Goal: Information Seeking & Learning: Compare options

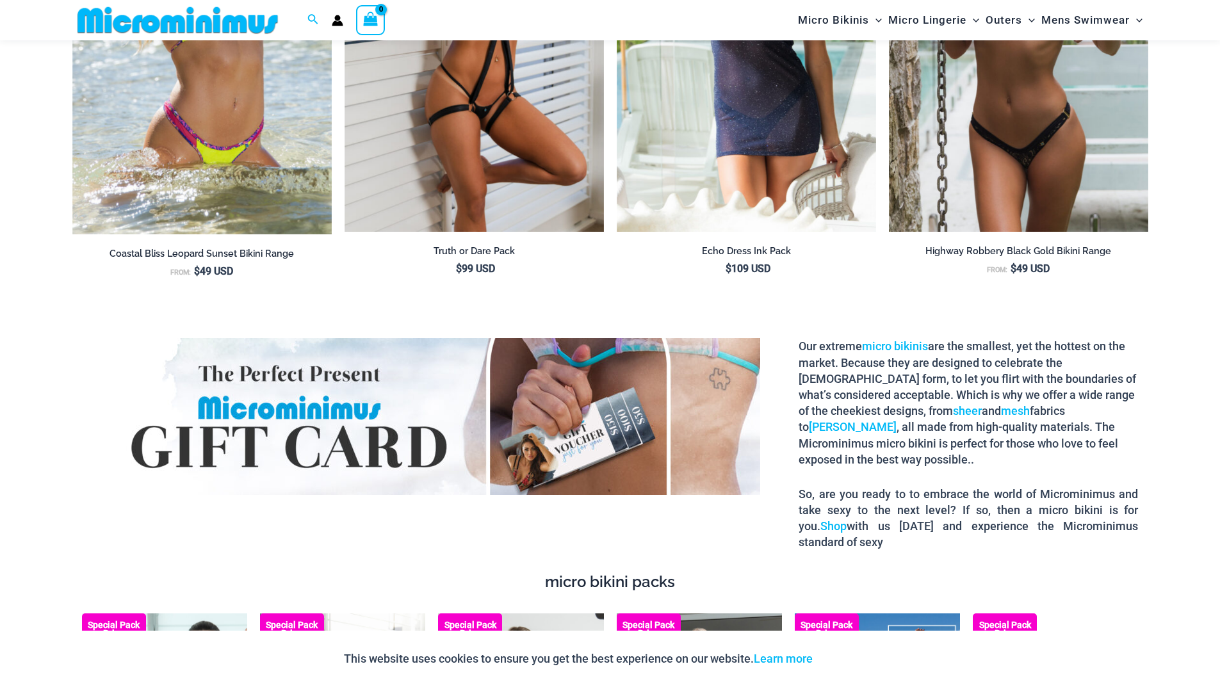
scroll to position [2215, 0]
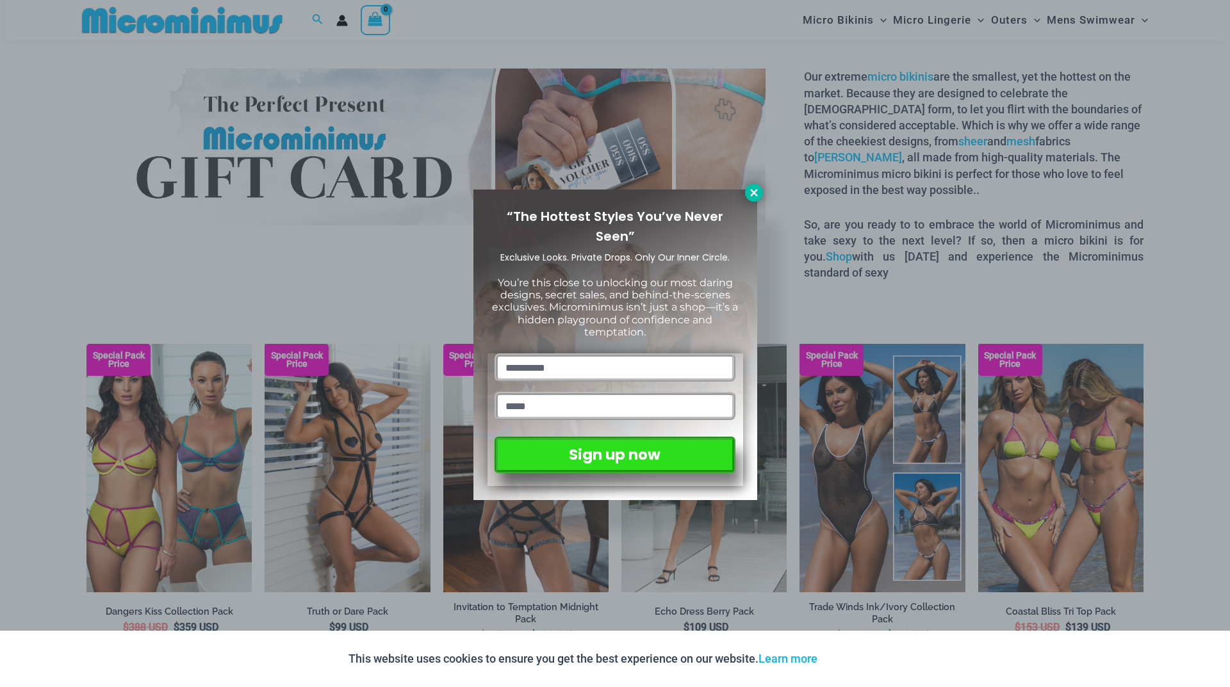
click at [756, 195] on icon at bounding box center [753, 192] width 7 height 7
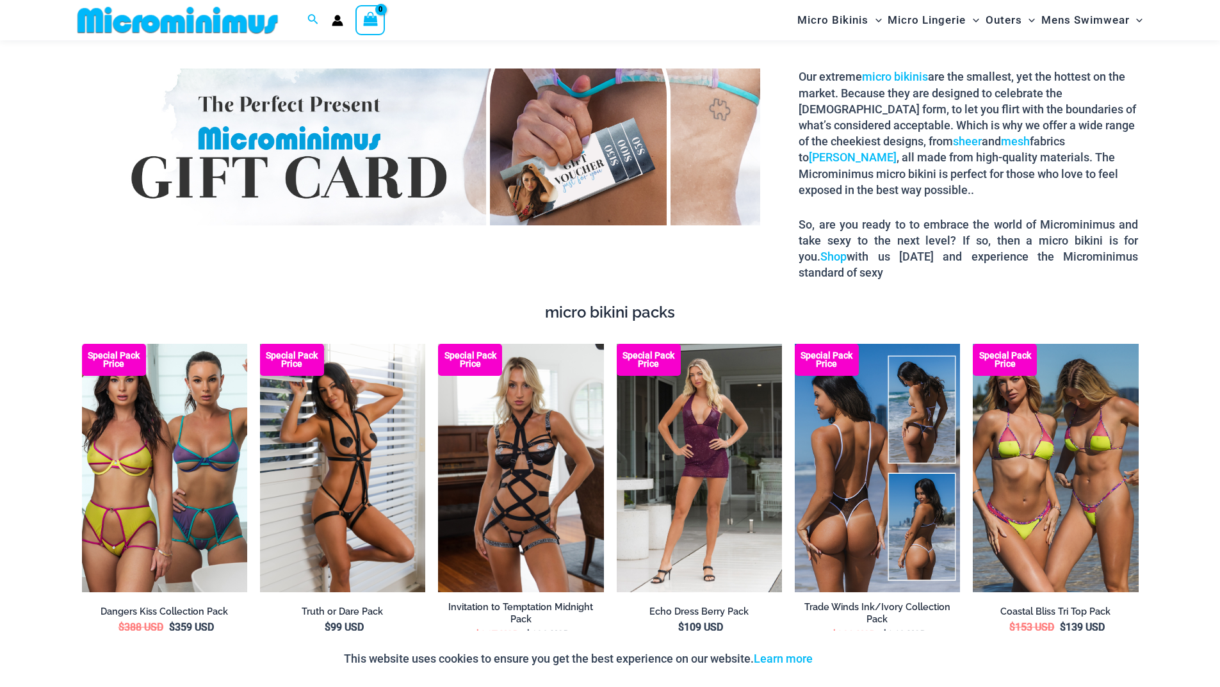
click at [853, 425] on img at bounding box center [877, 468] width 165 height 248
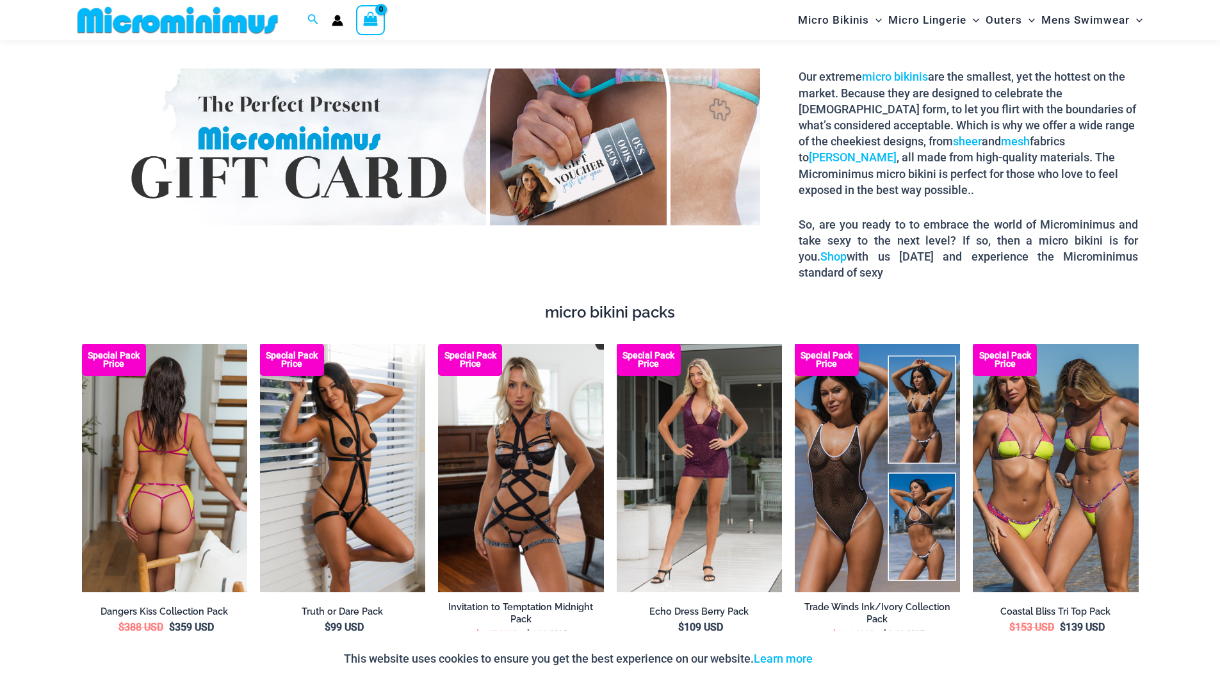
click at [236, 391] on img at bounding box center [164, 468] width 165 height 248
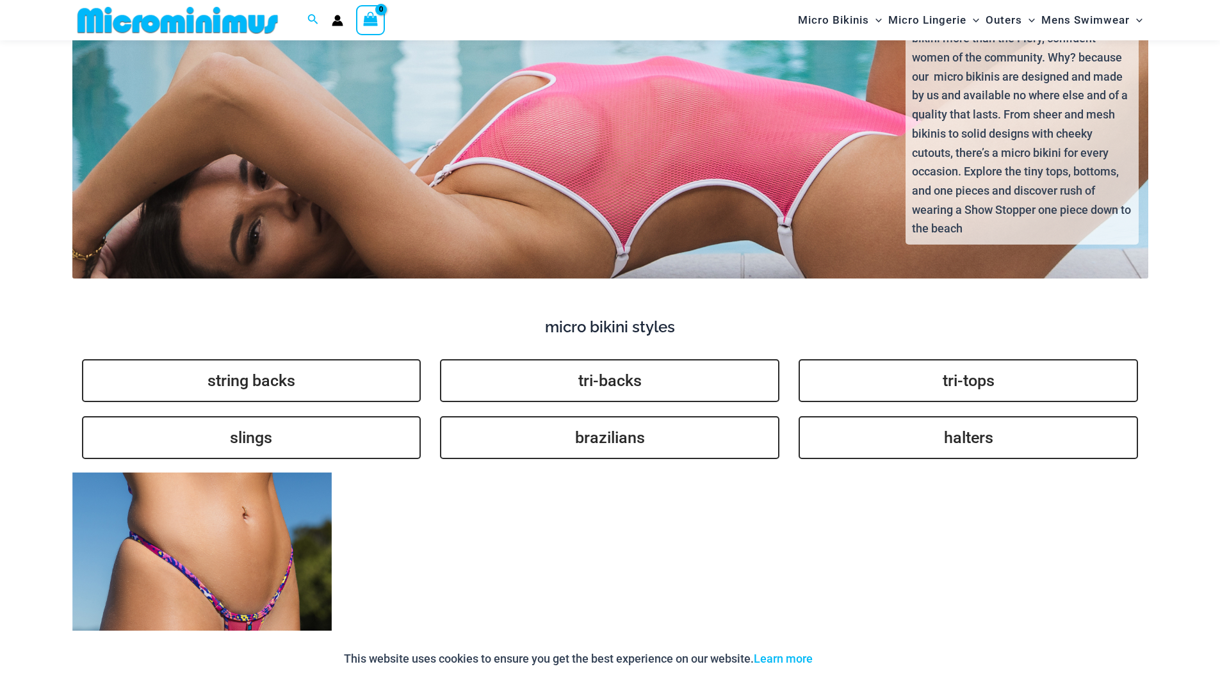
scroll to position [3154, 0]
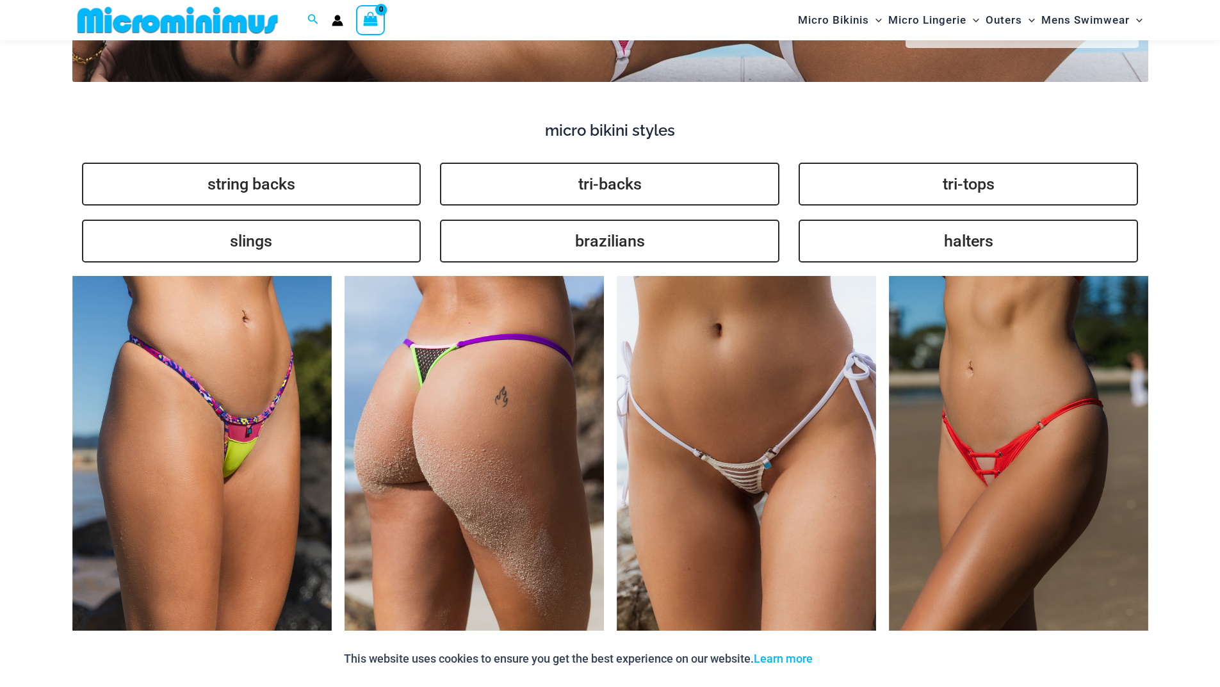
click at [496, 493] on img at bounding box center [474, 470] width 259 height 389
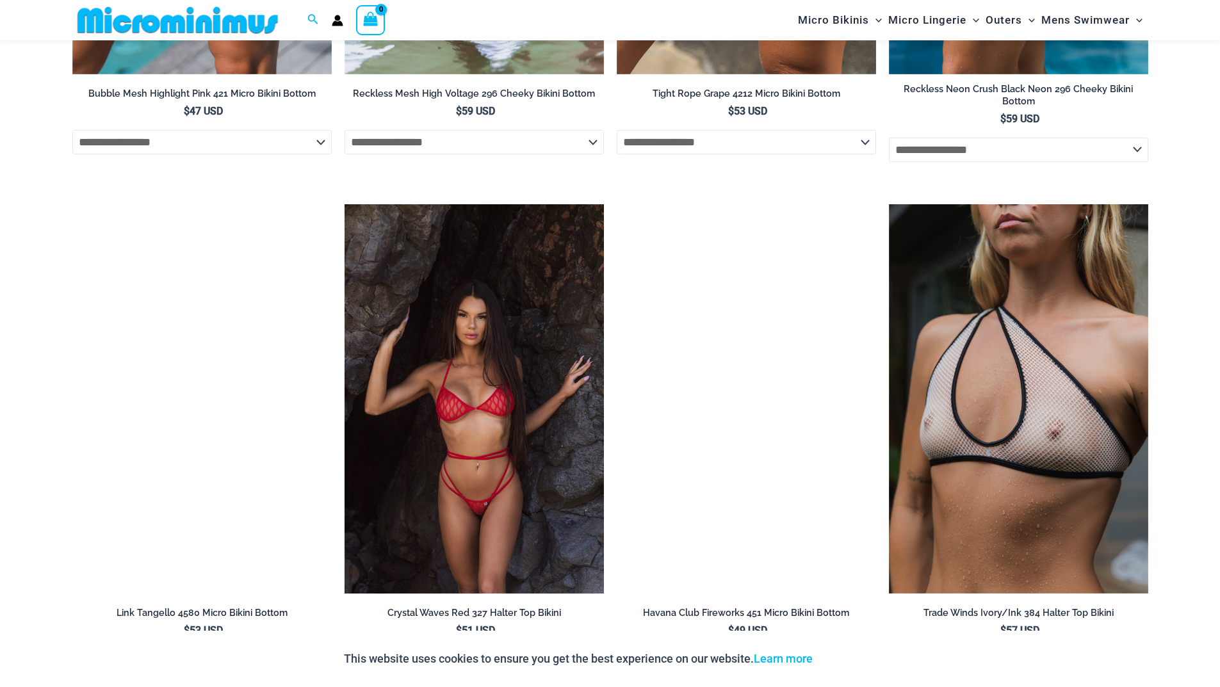
scroll to position [4349, 0]
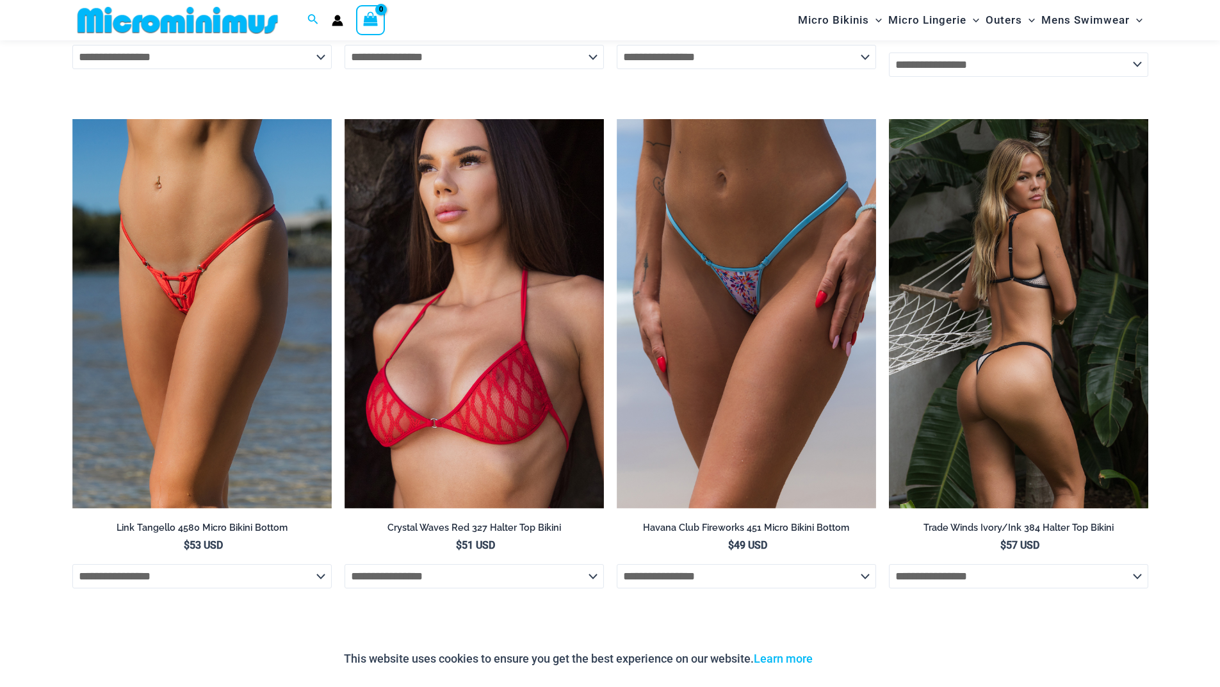
click at [1073, 331] on img at bounding box center [1018, 313] width 259 height 389
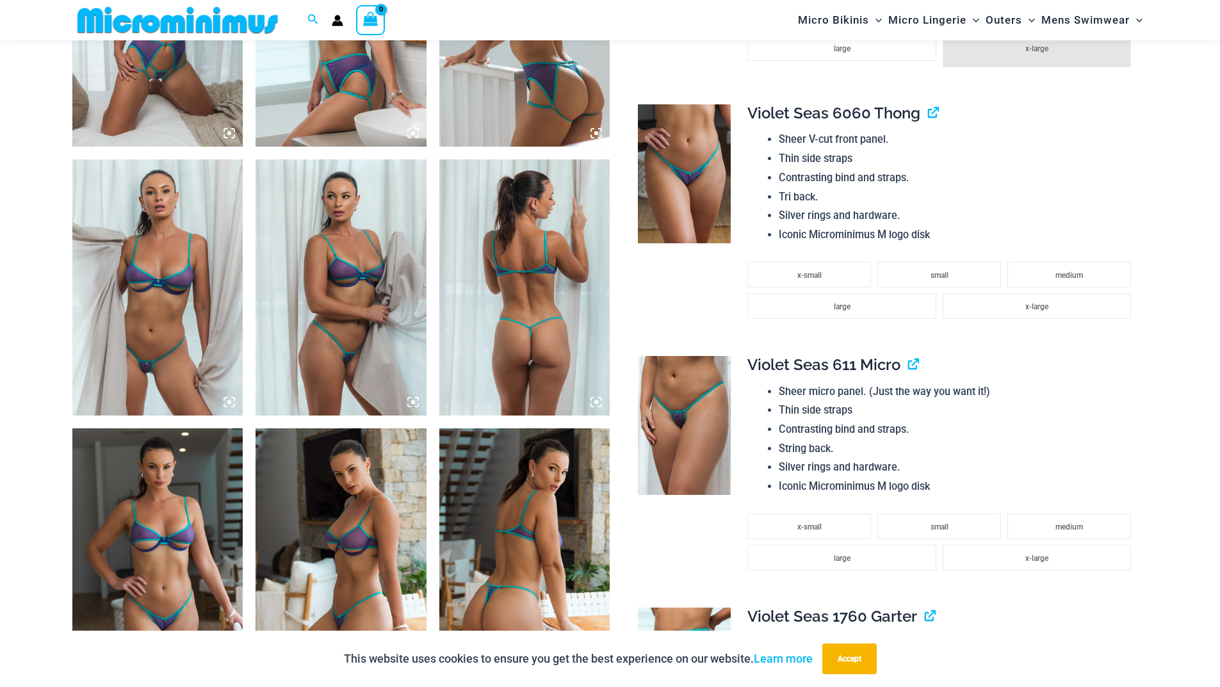
scroll to position [1696, 0]
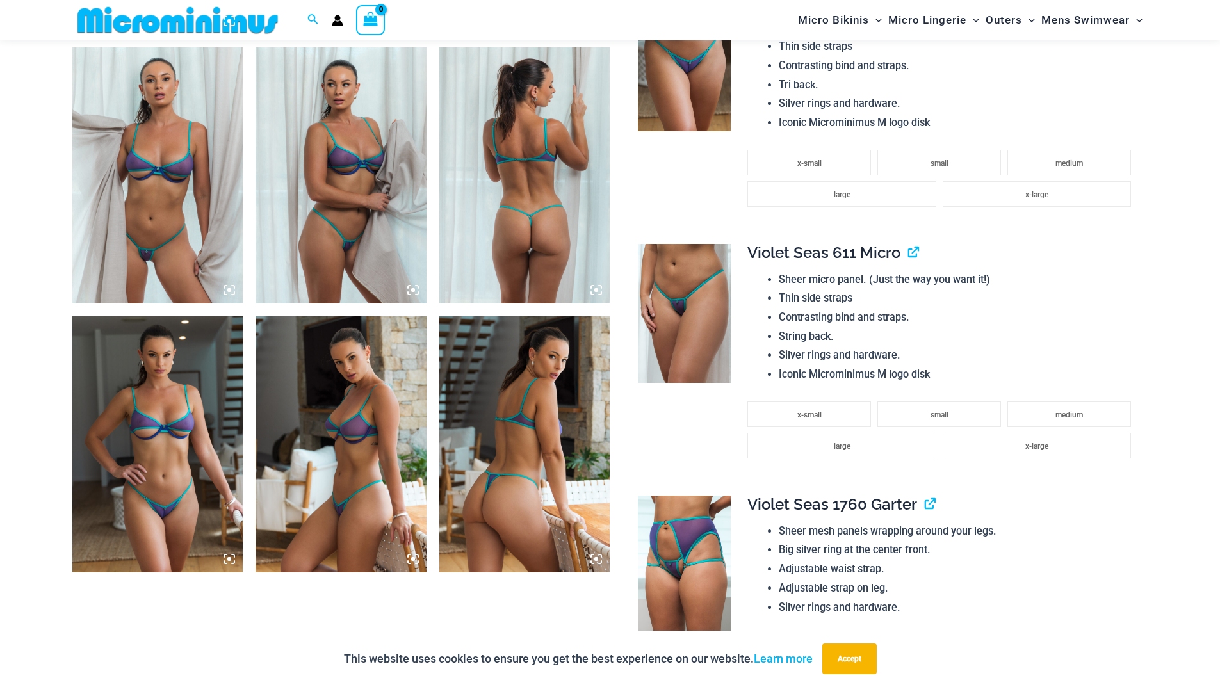
click at [179, 422] on img at bounding box center [157, 444] width 171 height 256
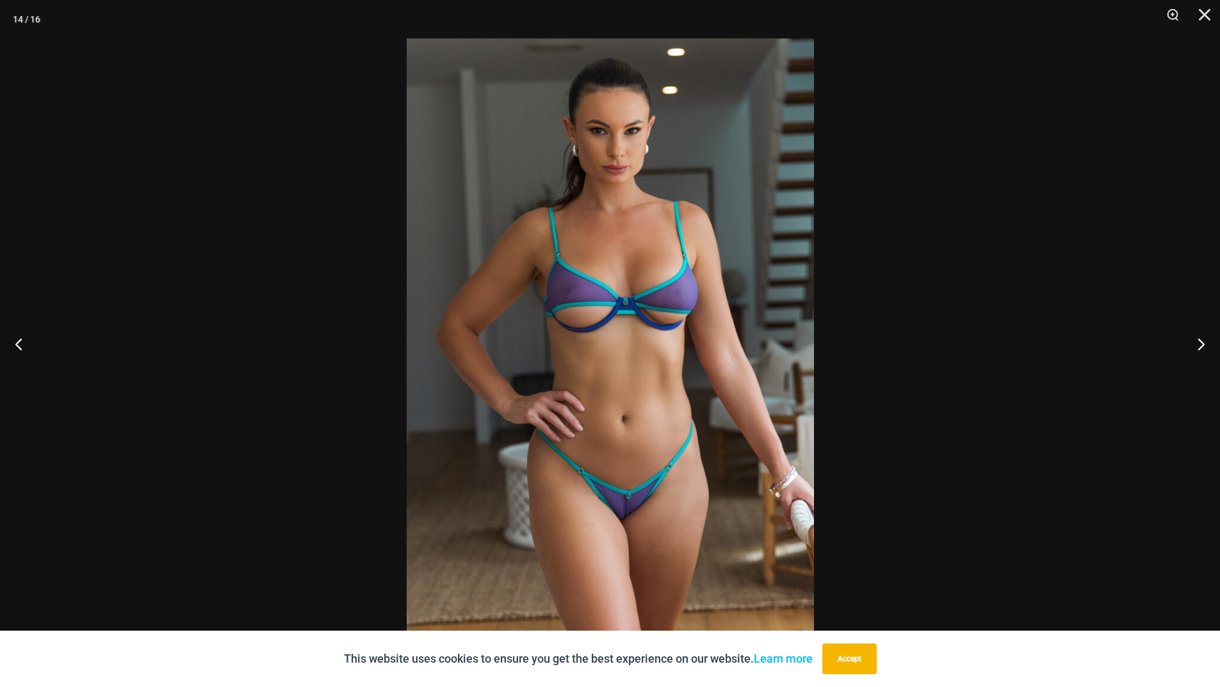
click at [497, 374] on img at bounding box center [610, 343] width 407 height 610
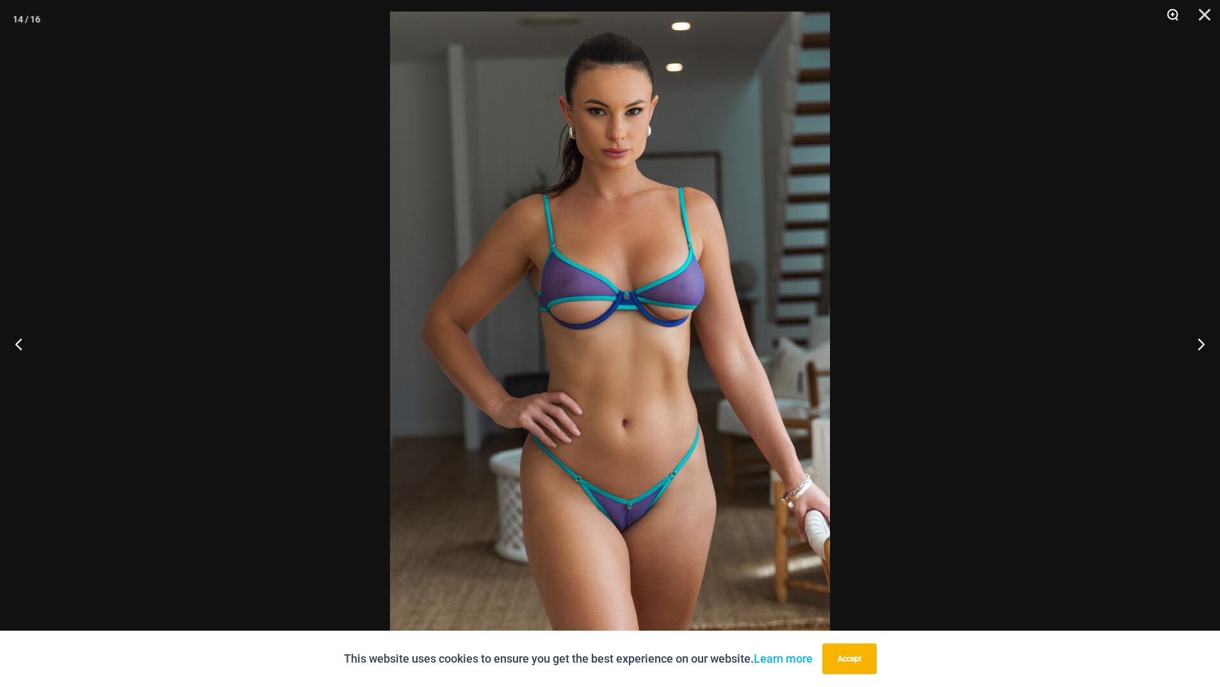
click at [1175, 10] on button "Zoom" at bounding box center [1168, 19] width 32 height 38
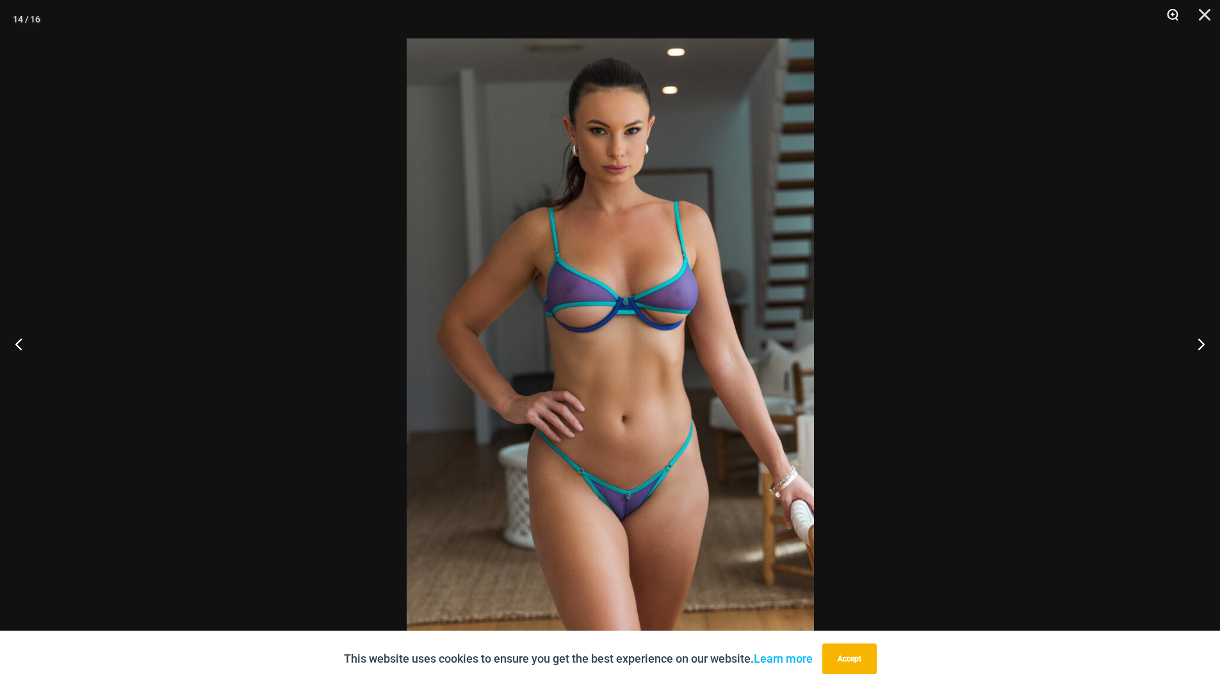
click at [1175, 10] on button "Zoom" at bounding box center [1168, 19] width 32 height 38
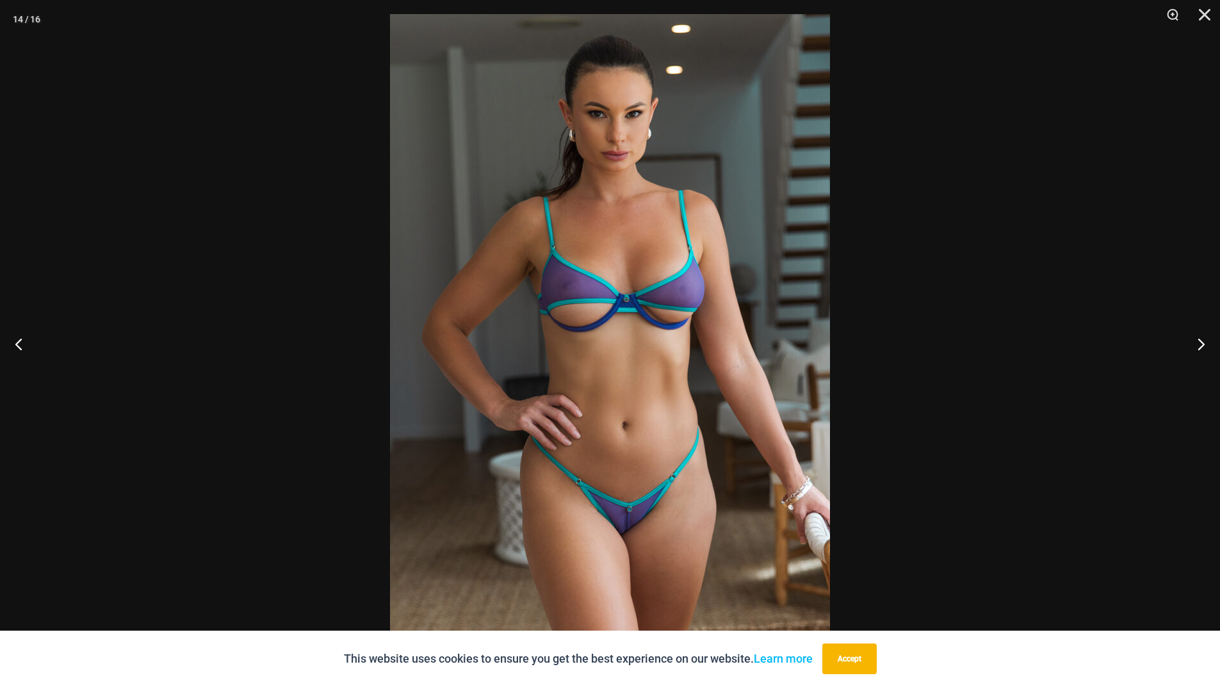
click at [1130, 107] on div at bounding box center [610, 343] width 1220 height 687
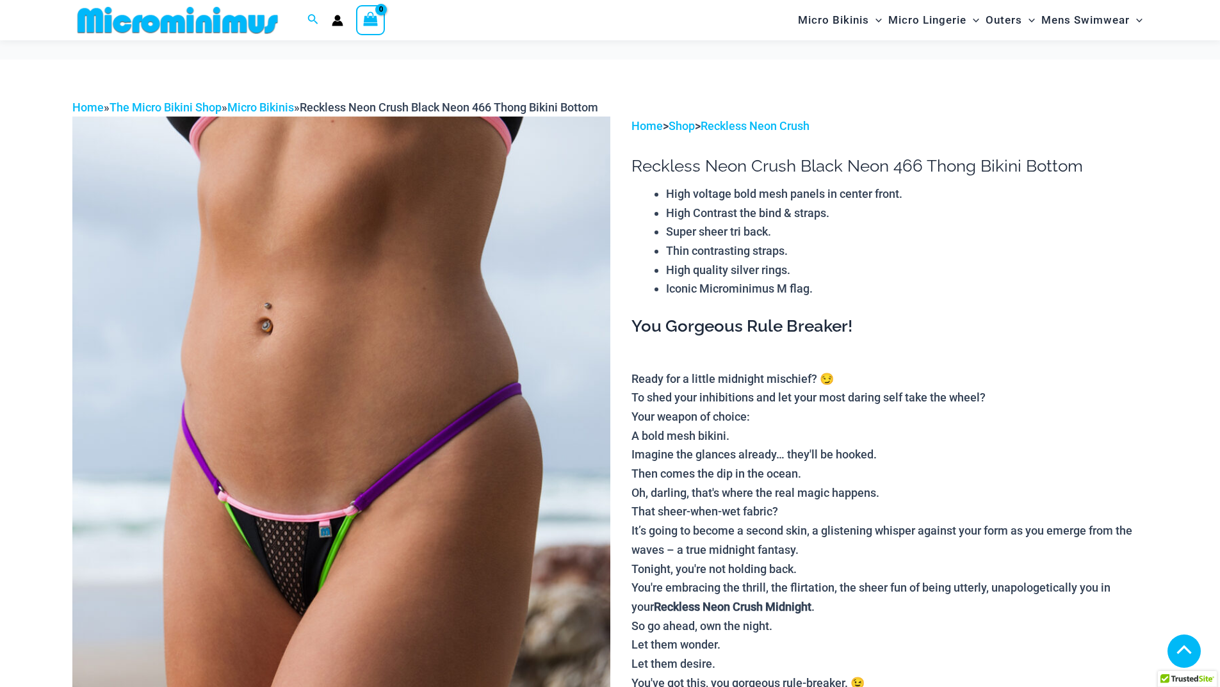
scroll to position [596, 0]
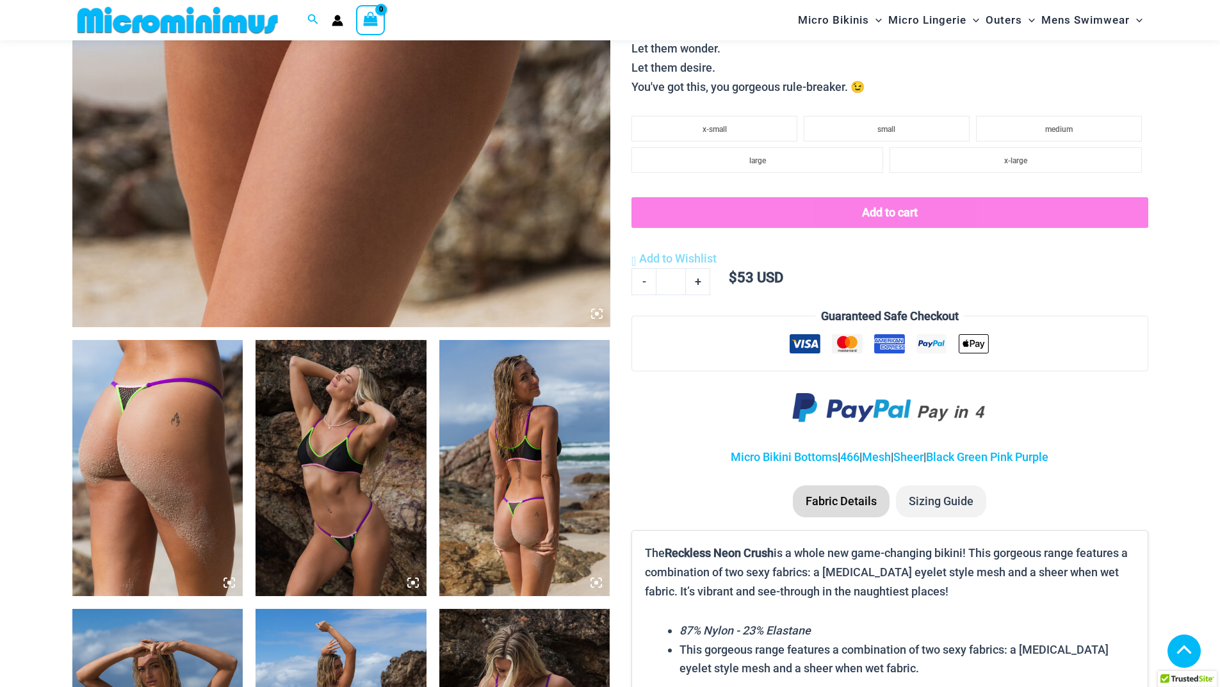
click at [332, 493] on img at bounding box center [341, 468] width 171 height 256
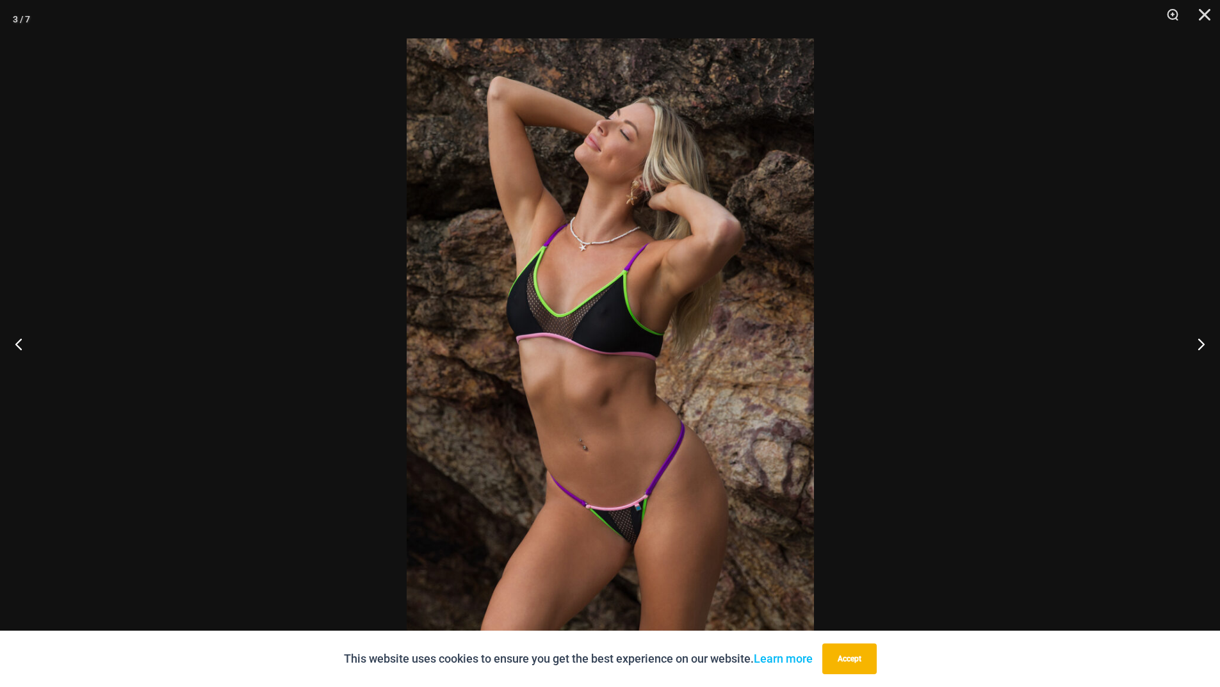
click at [251, 458] on div at bounding box center [610, 343] width 1220 height 687
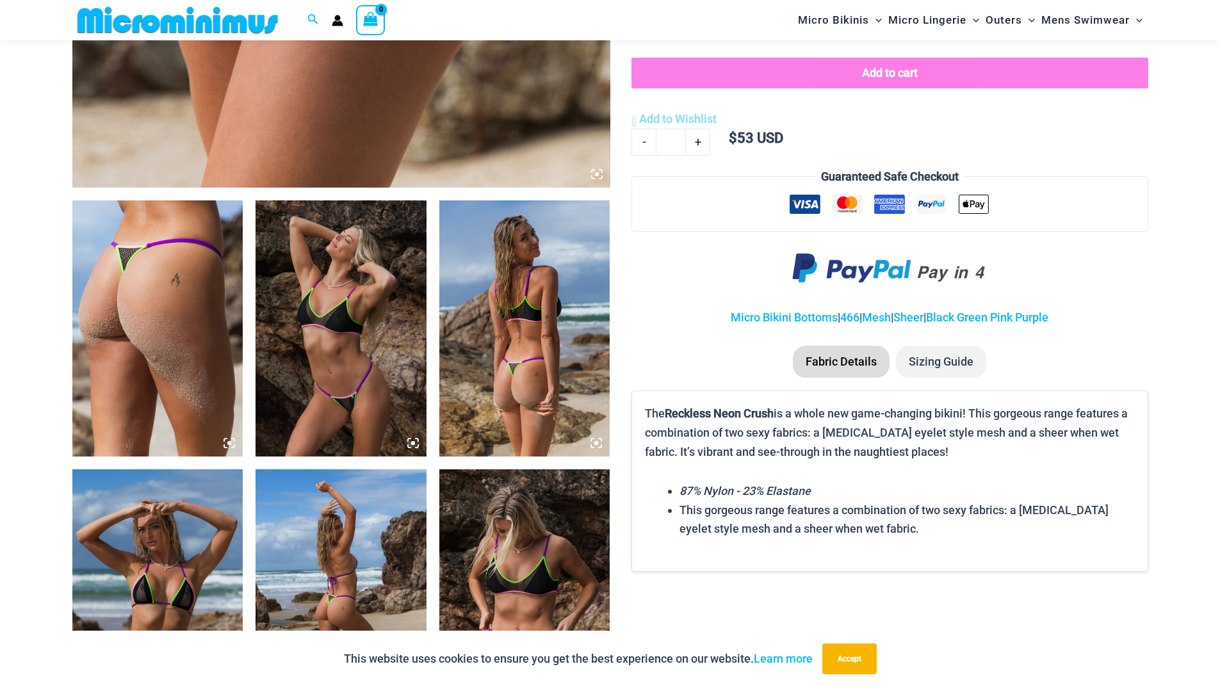
scroll to position [1023, 0]
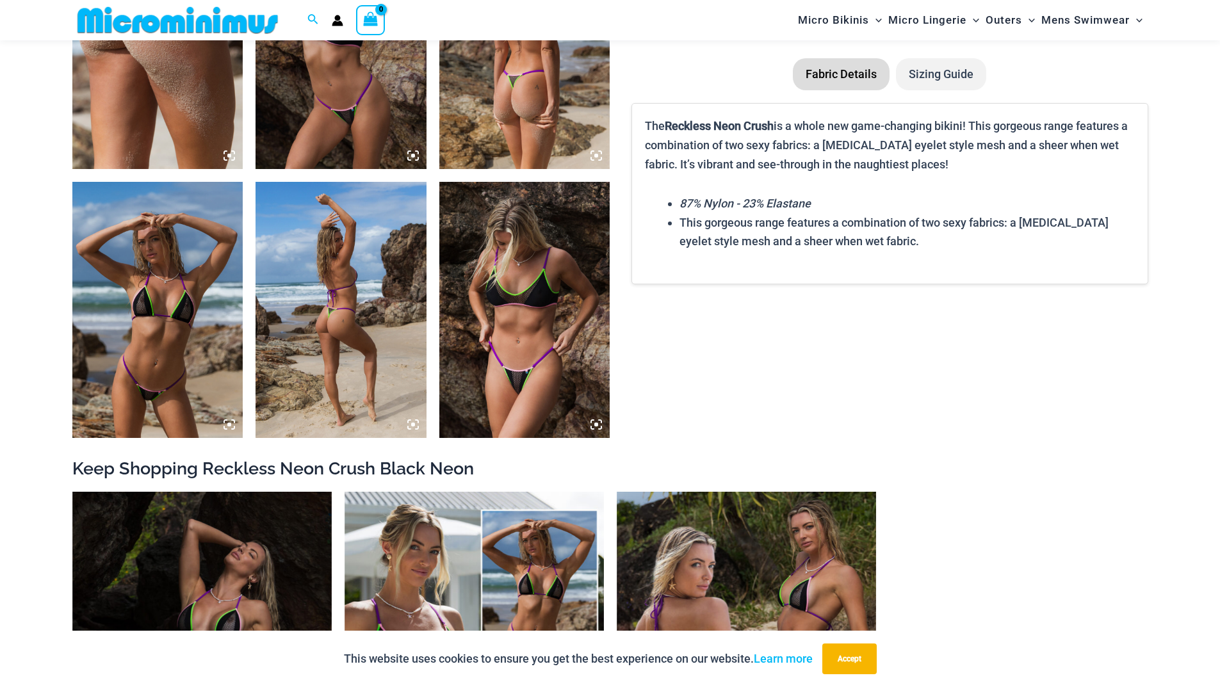
click at [507, 343] on img at bounding box center [524, 310] width 171 height 256
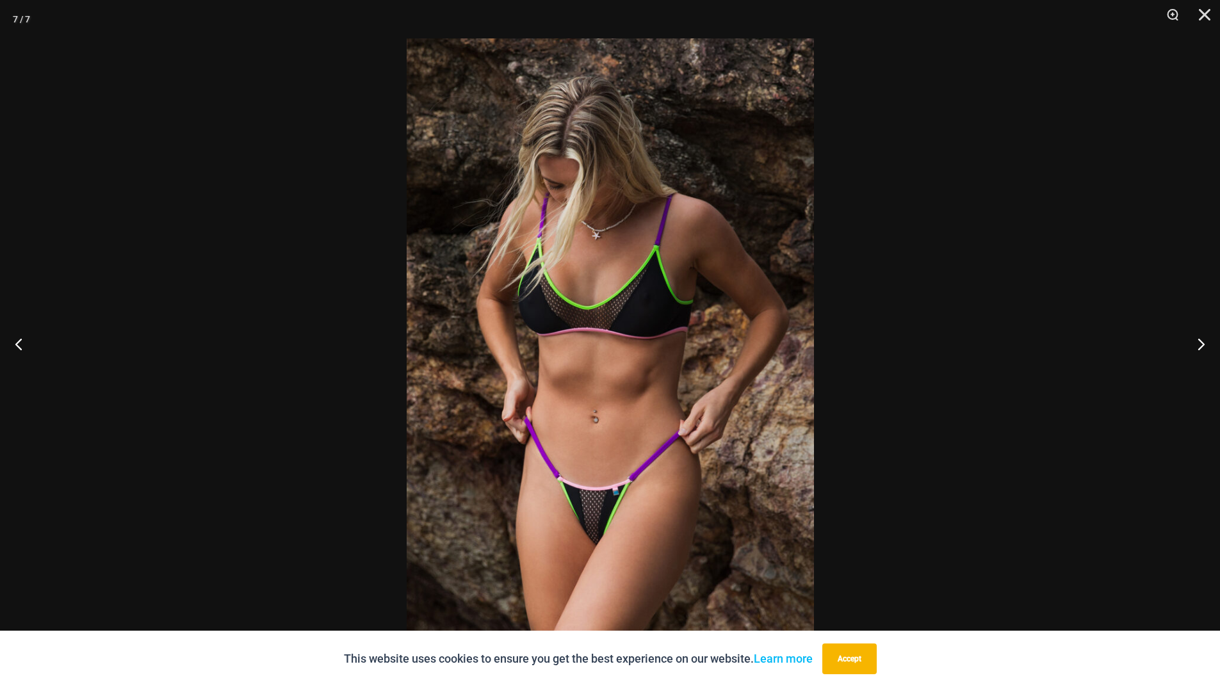
click at [311, 330] on div at bounding box center [610, 343] width 1220 height 687
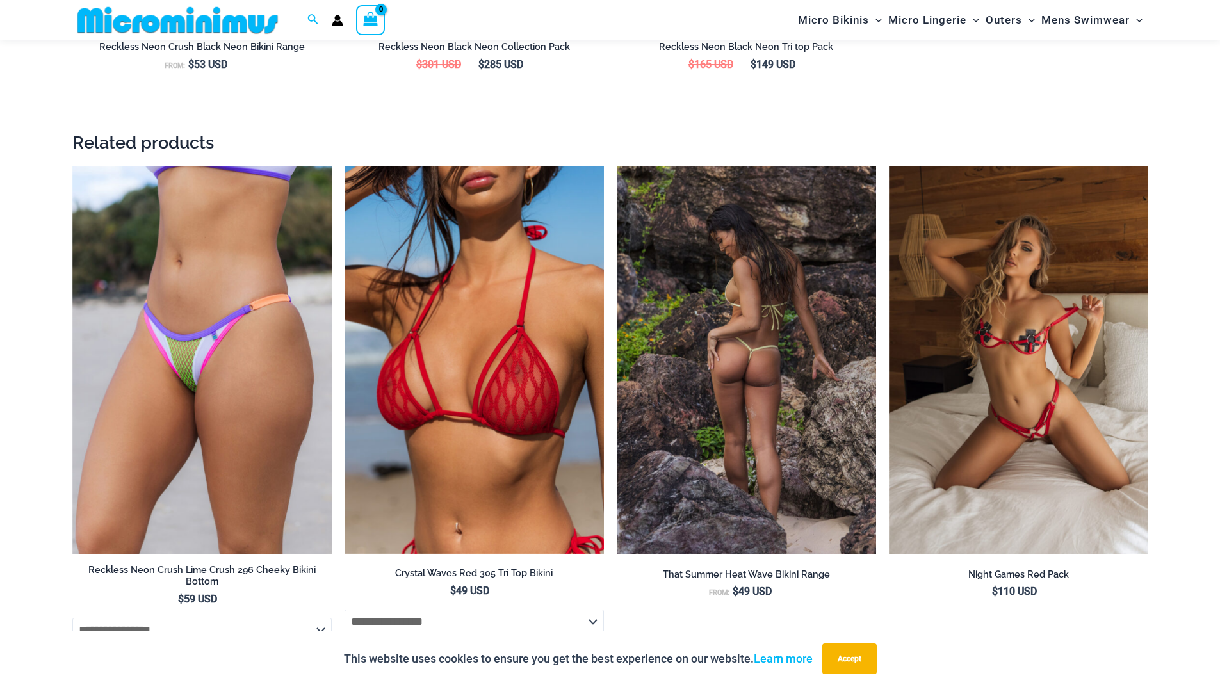
scroll to position [2219, 0]
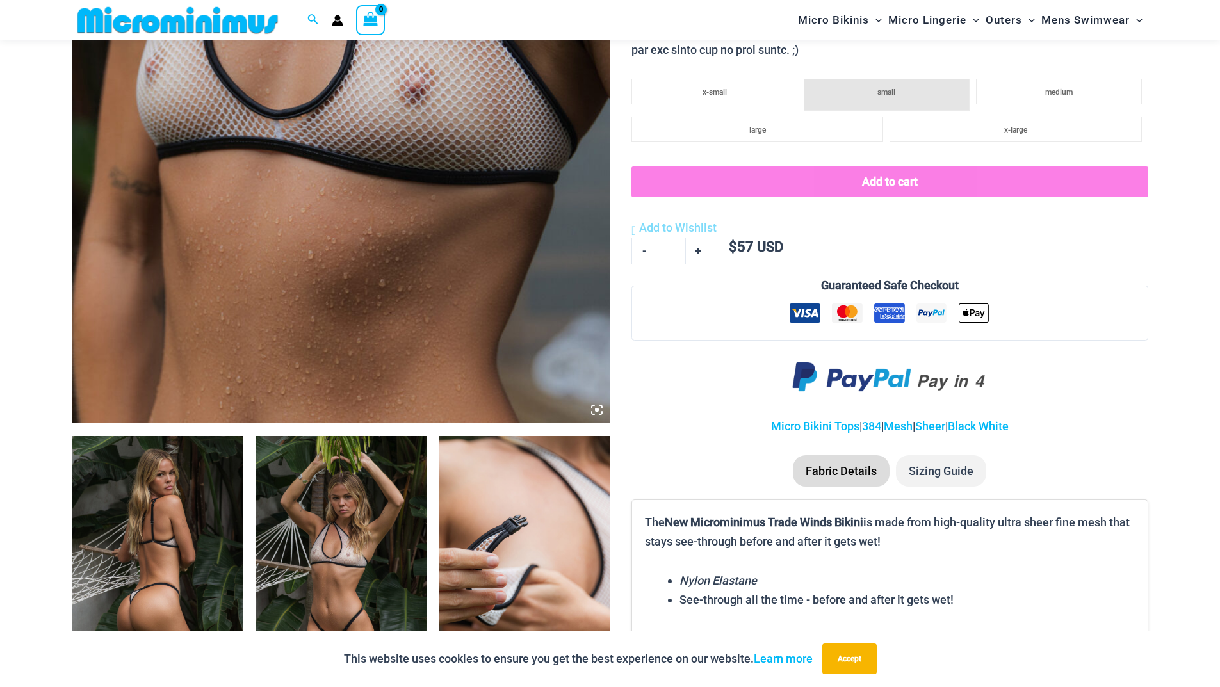
scroll to position [842, 0]
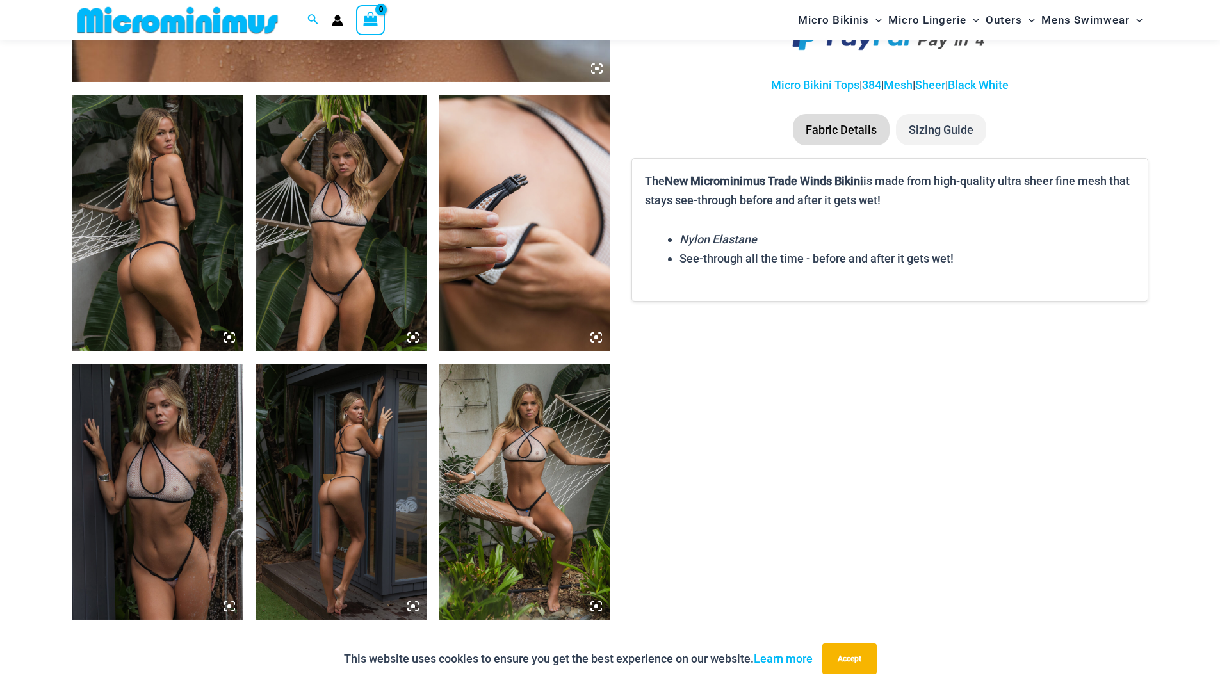
click at [204, 218] on img at bounding box center [157, 223] width 171 height 256
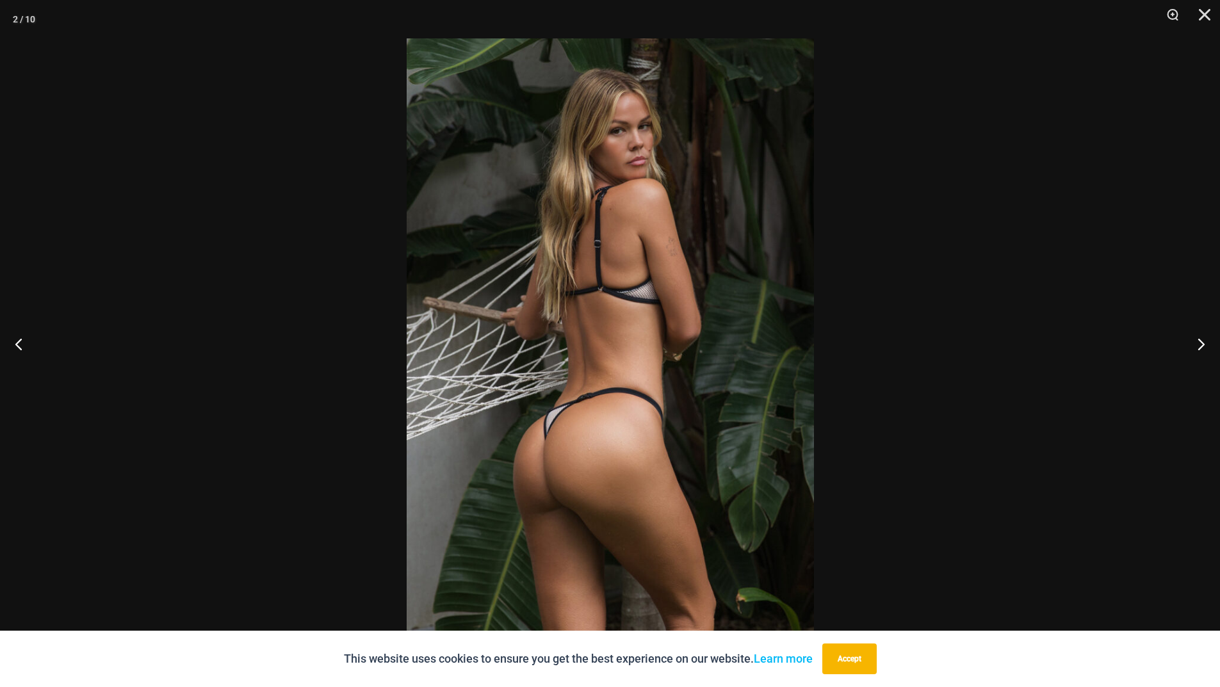
click at [1162, 286] on div at bounding box center [610, 343] width 1220 height 687
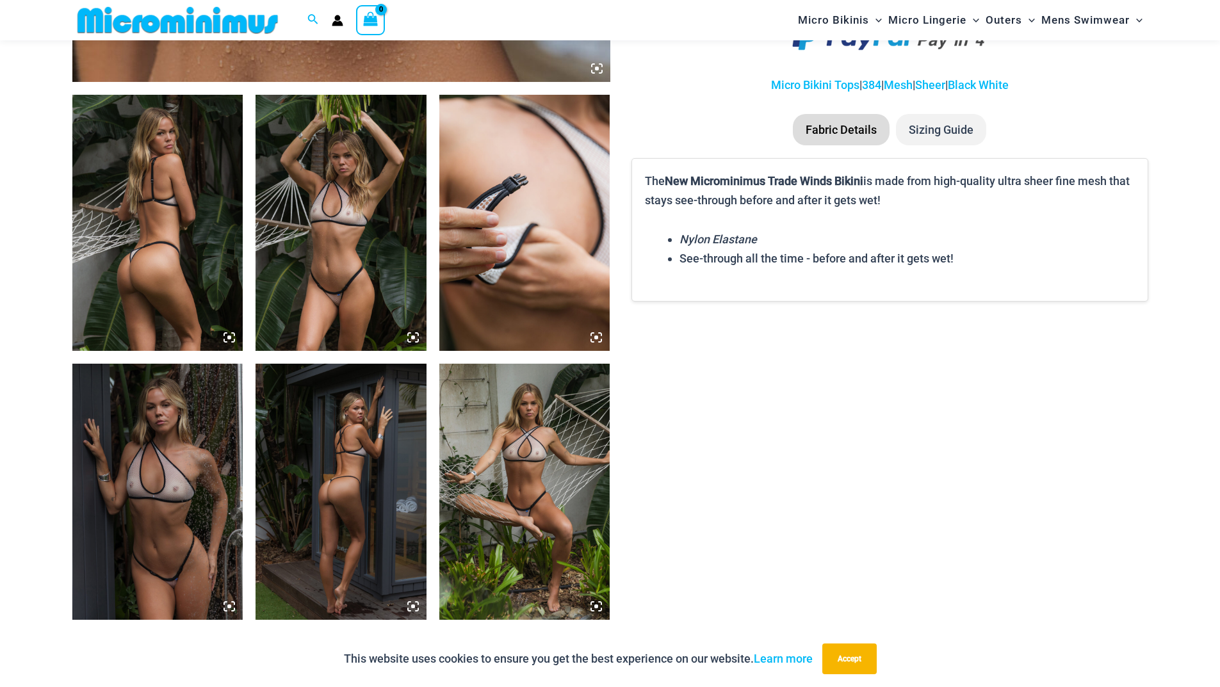
click at [124, 443] on img at bounding box center [157, 492] width 171 height 256
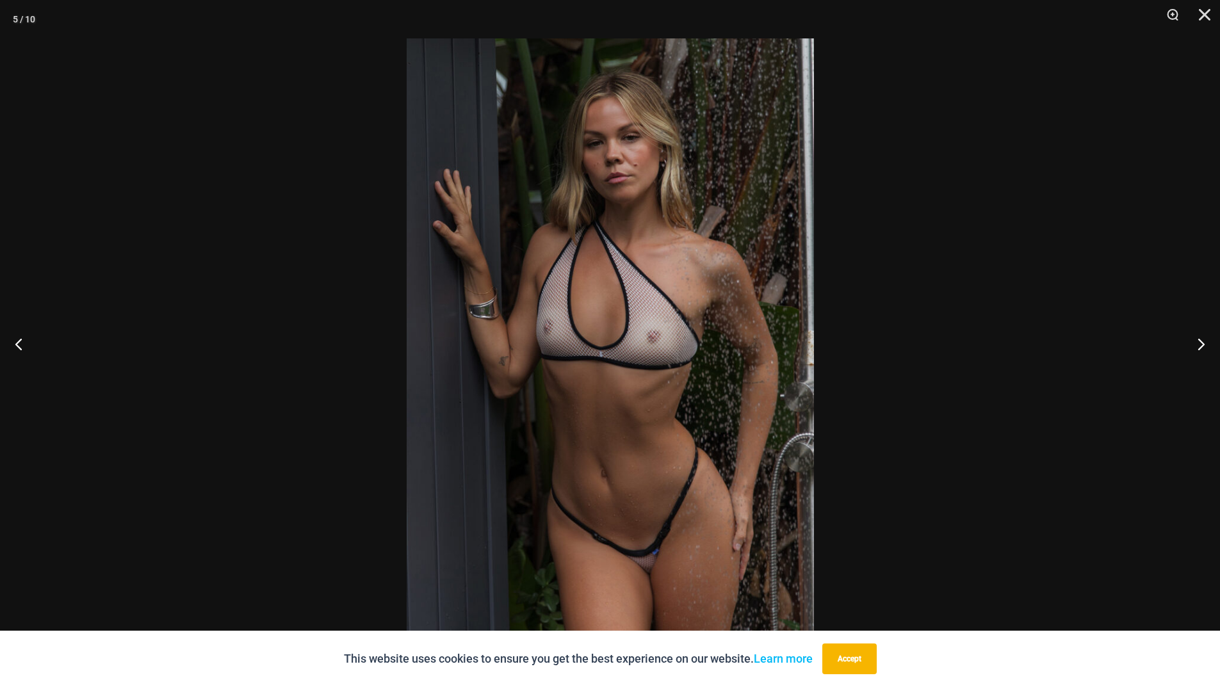
click at [968, 473] on div at bounding box center [610, 343] width 1220 height 687
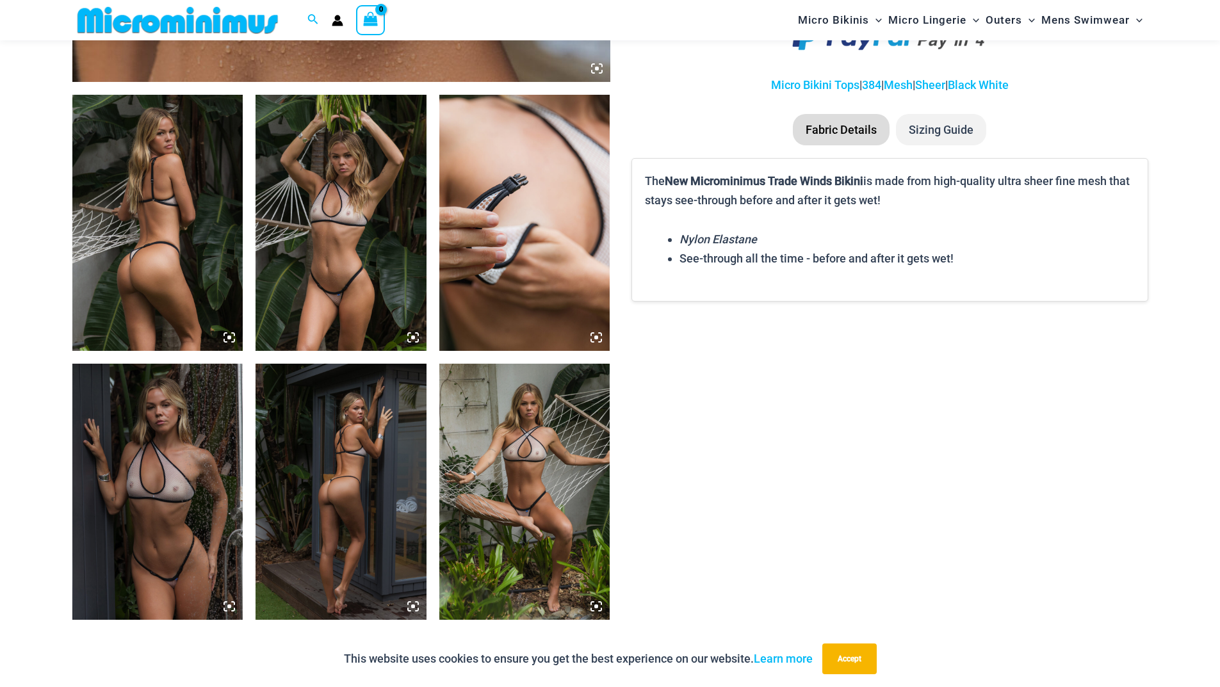
click at [567, 492] on img at bounding box center [524, 492] width 171 height 256
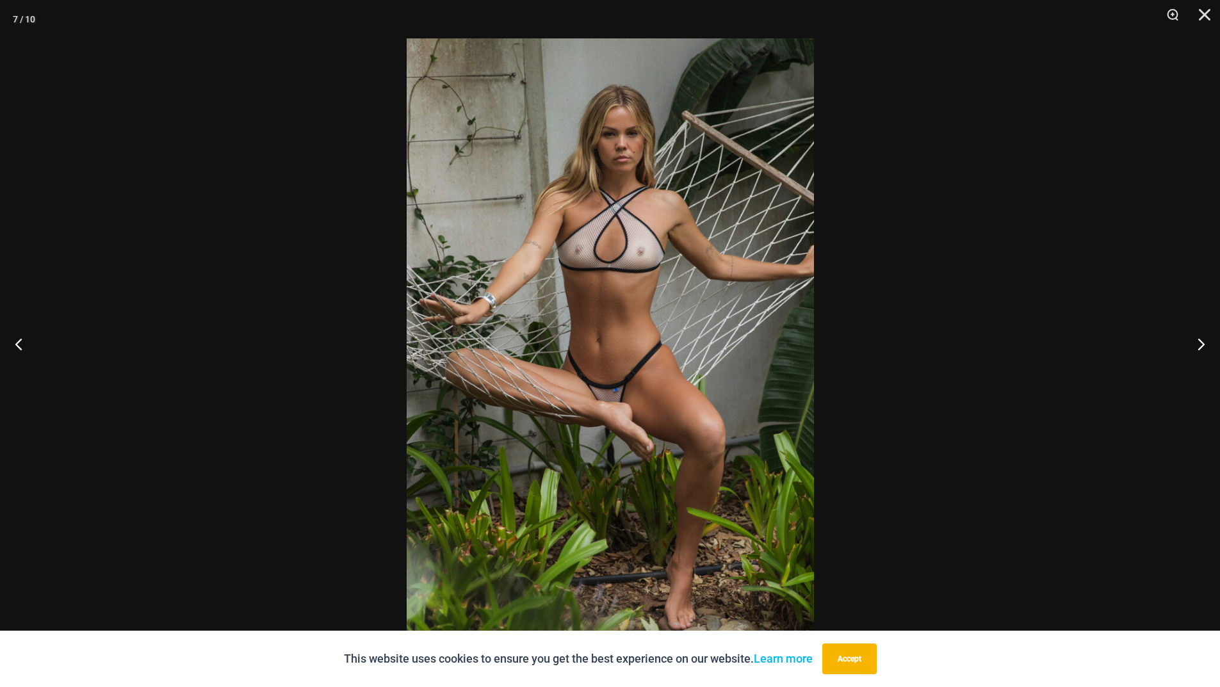
click at [932, 476] on div at bounding box center [610, 343] width 1220 height 687
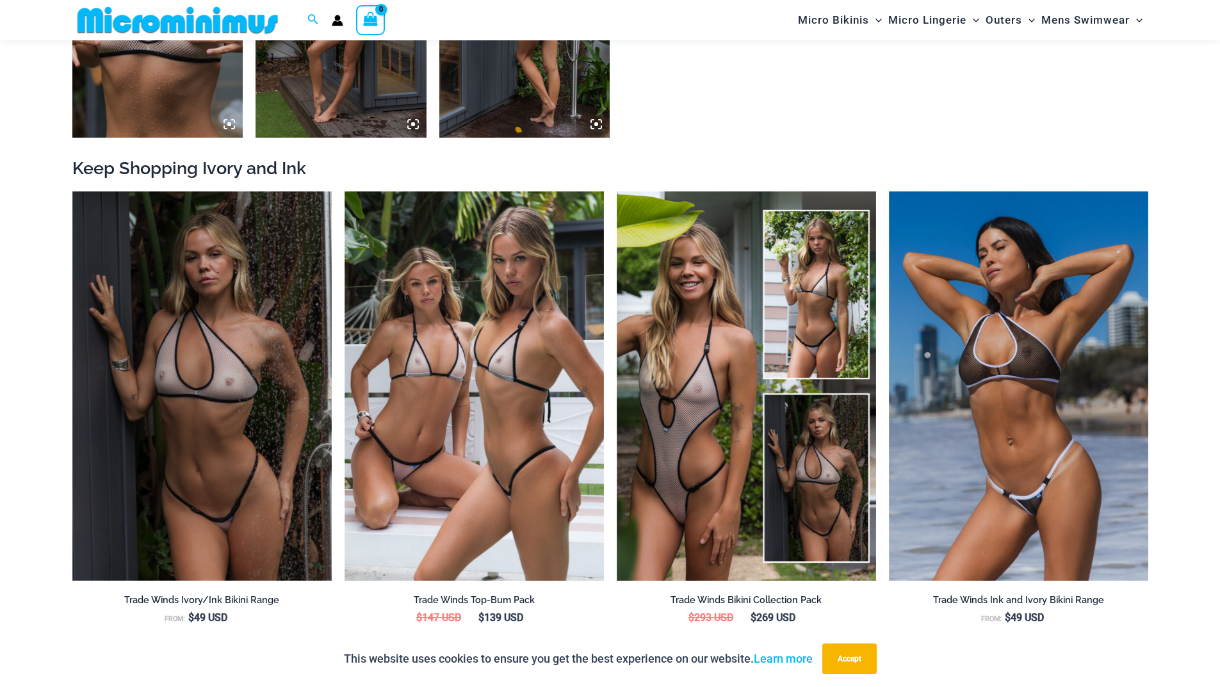
scroll to position [1610, 0]
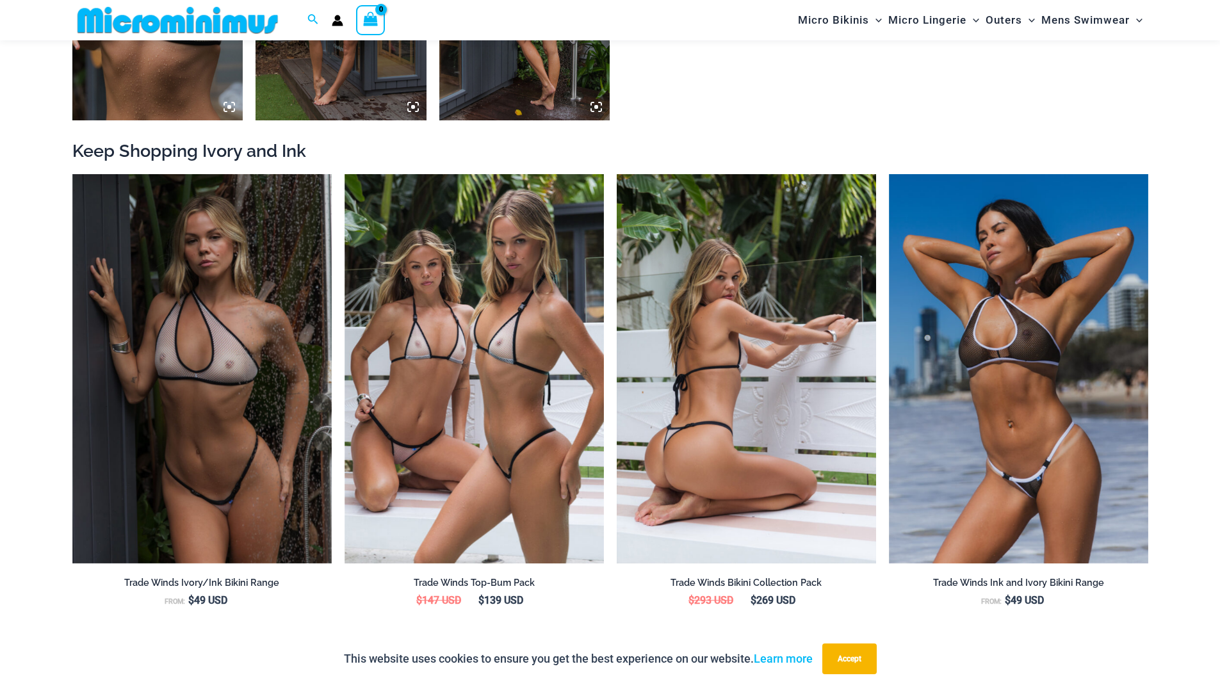
click at [647, 360] on img at bounding box center [746, 368] width 259 height 389
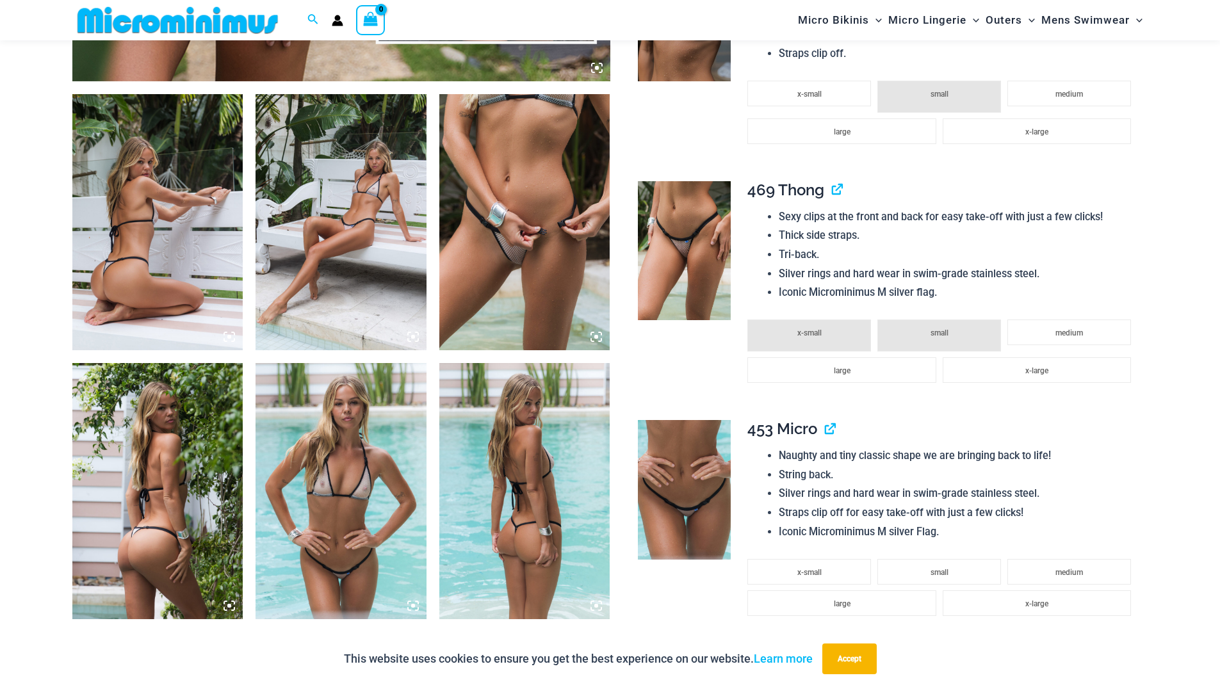
scroll to position [928, 0]
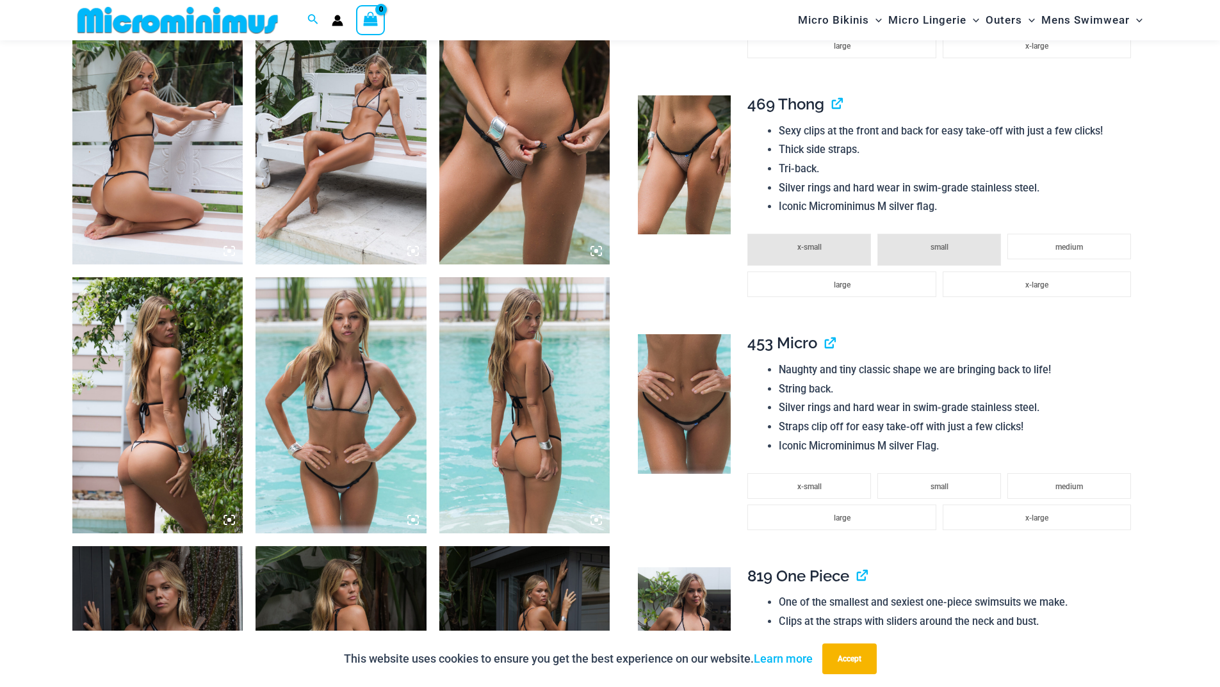
click at [325, 408] on img at bounding box center [341, 405] width 171 height 256
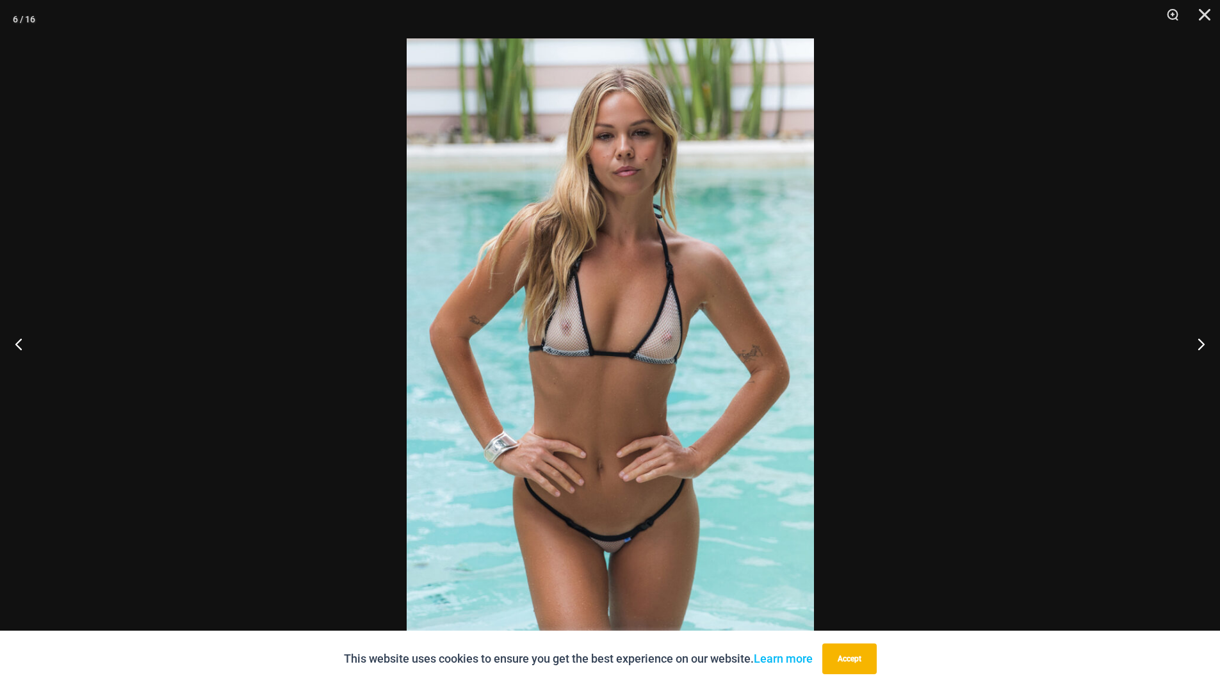
click at [223, 349] on div at bounding box center [610, 343] width 1220 height 687
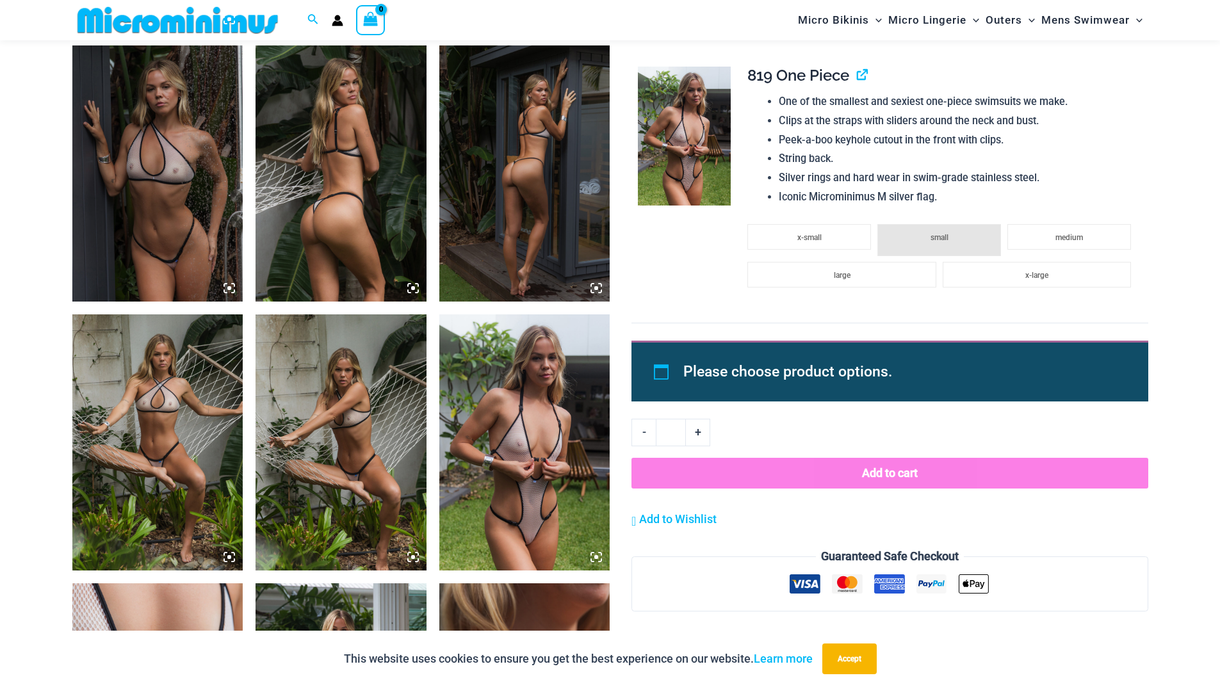
scroll to position [1697, 0]
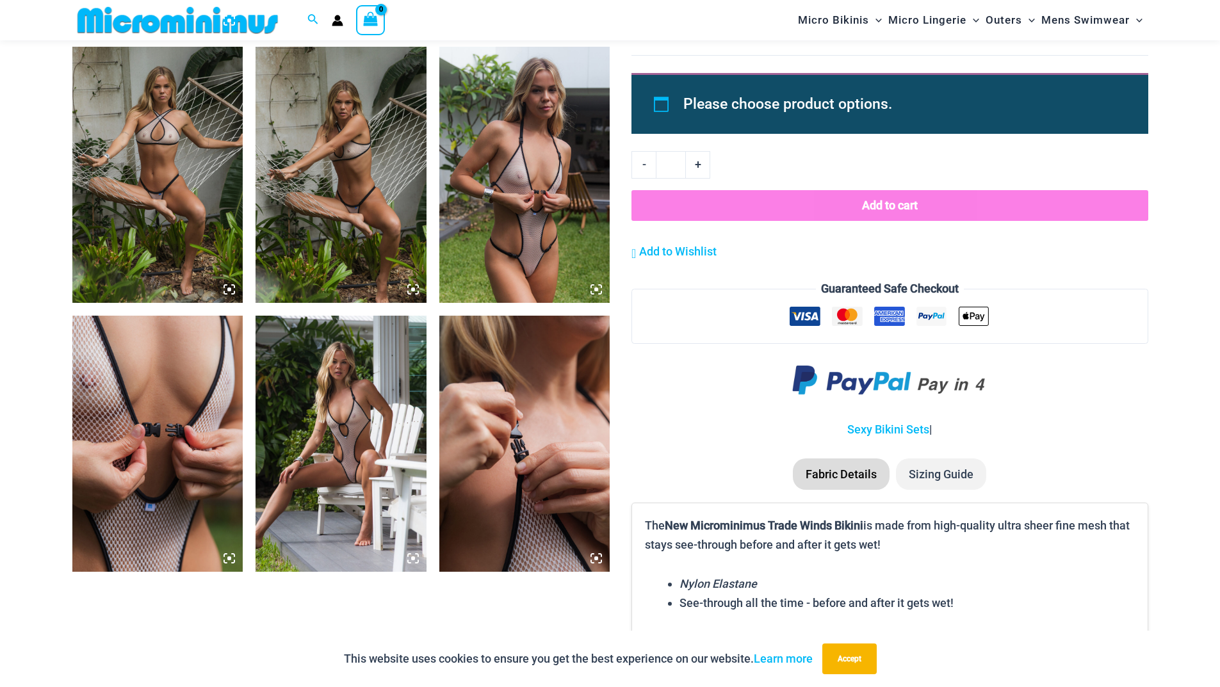
click at [405, 421] on img at bounding box center [341, 444] width 171 height 256
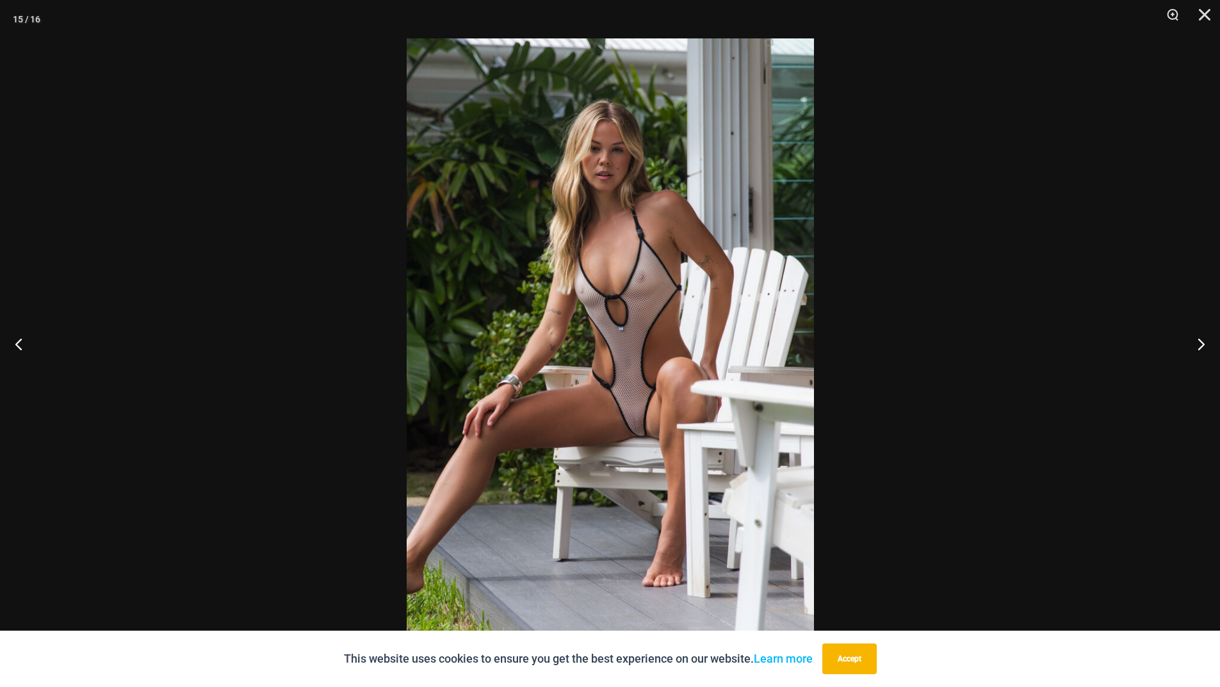
click at [701, 435] on img at bounding box center [610, 343] width 407 height 610
